Goal: Task Accomplishment & Management: Complete application form

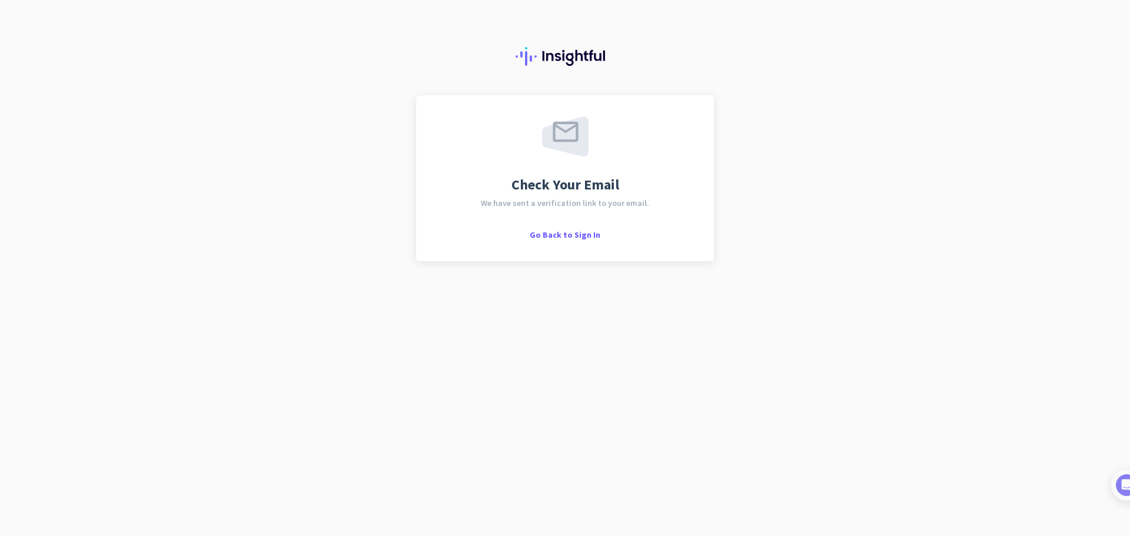
click at [566, 129] on img at bounding box center [565, 136] width 46 height 40
click at [570, 233] on span "Go Back to Sign In" at bounding box center [564, 234] width 71 height 11
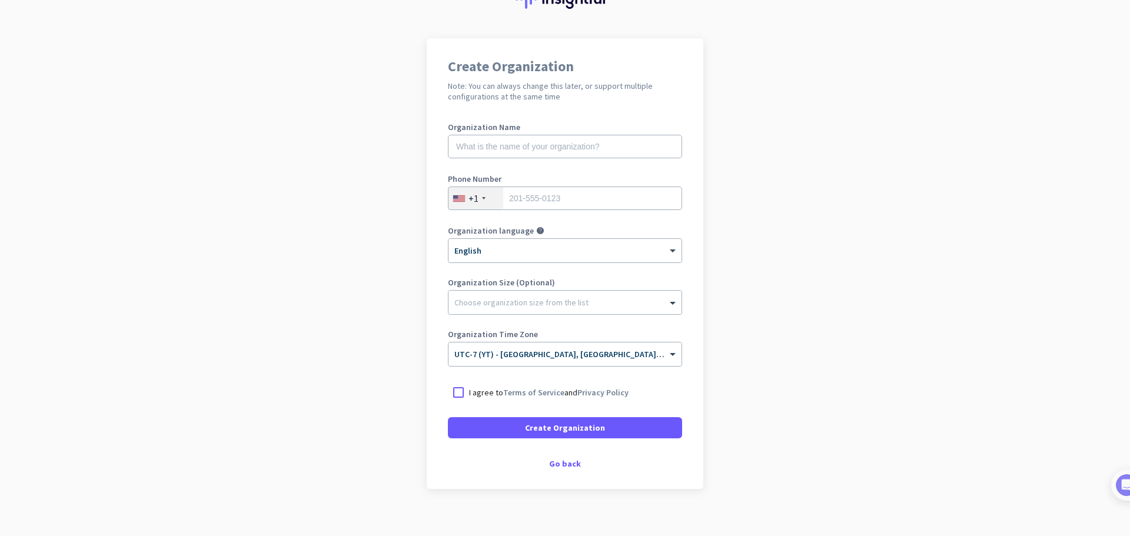
scroll to position [59, 0]
